Goal: Go to known website: Go to known website

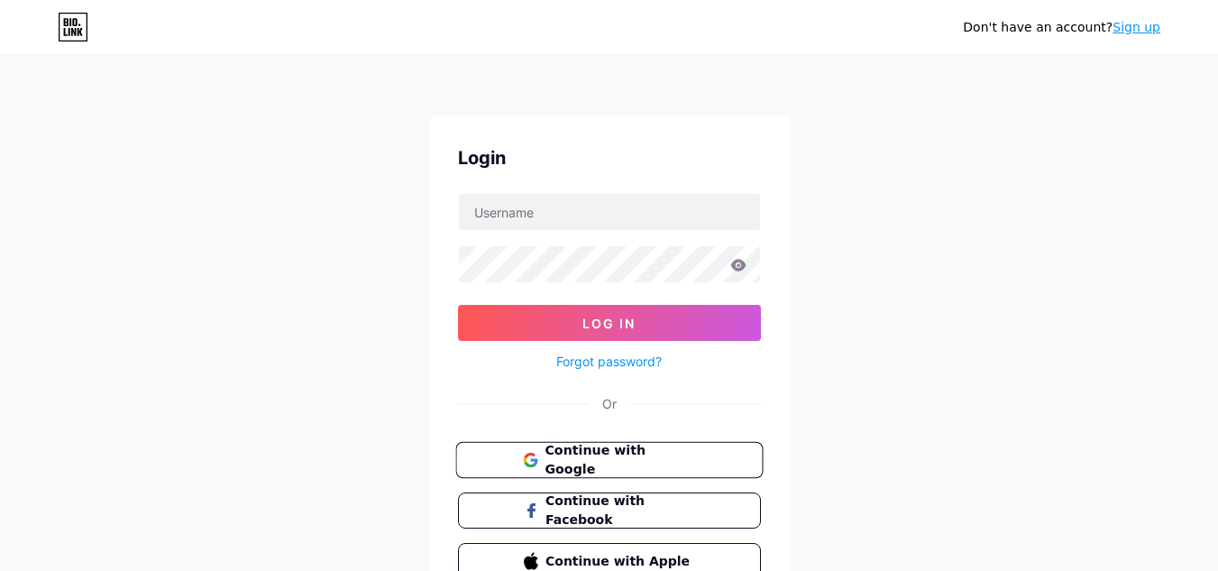
click at [558, 453] on span "Continue with Google" at bounding box center [619, 460] width 151 height 39
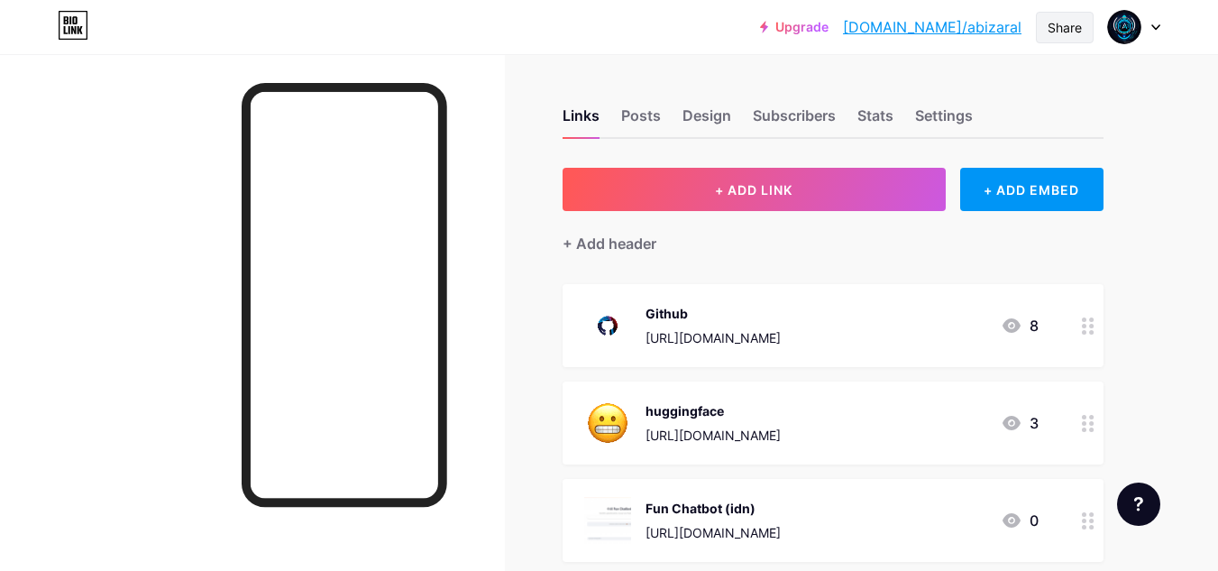
click at [1074, 25] on div "Share" at bounding box center [1065, 27] width 34 height 19
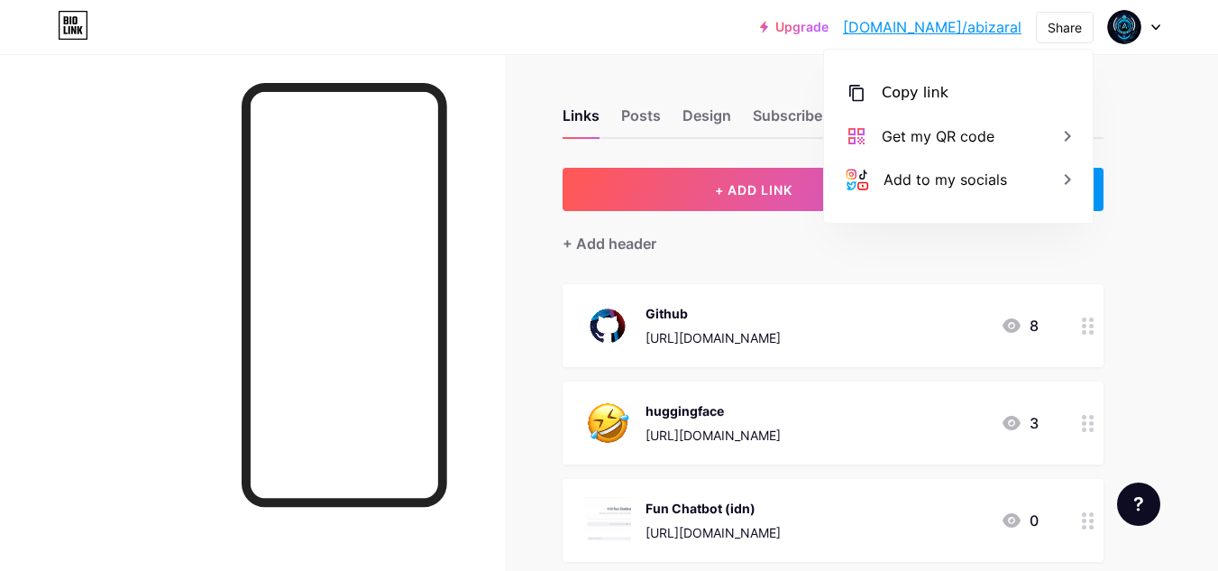
click at [968, 26] on link "bio.link/abizaral" at bounding box center [932, 27] width 178 height 22
